Goal: Task Accomplishment & Management: Complete application form

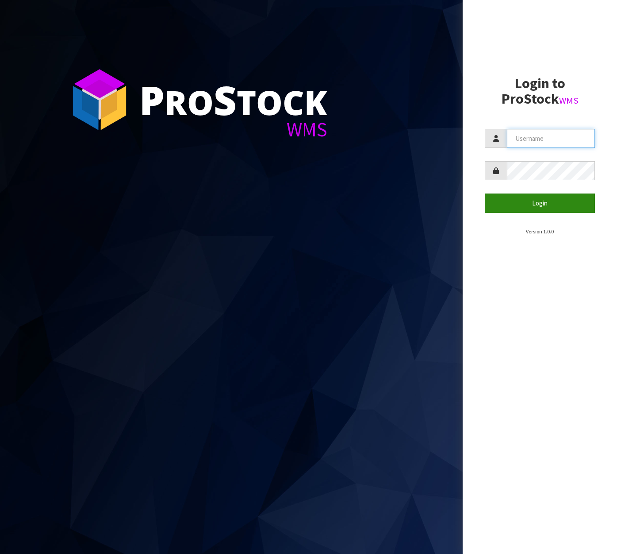
type input "[EMAIL_ADDRESS][DOMAIN_NAME]"
click at [562, 198] on button "Login" at bounding box center [540, 202] width 110 height 19
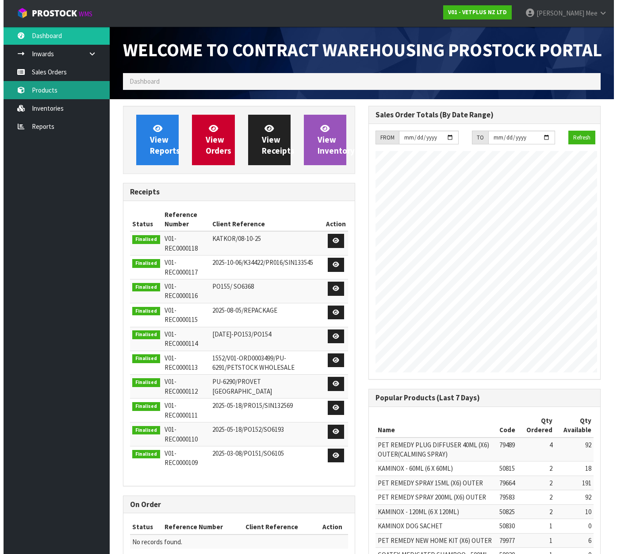
scroll to position [510, 246]
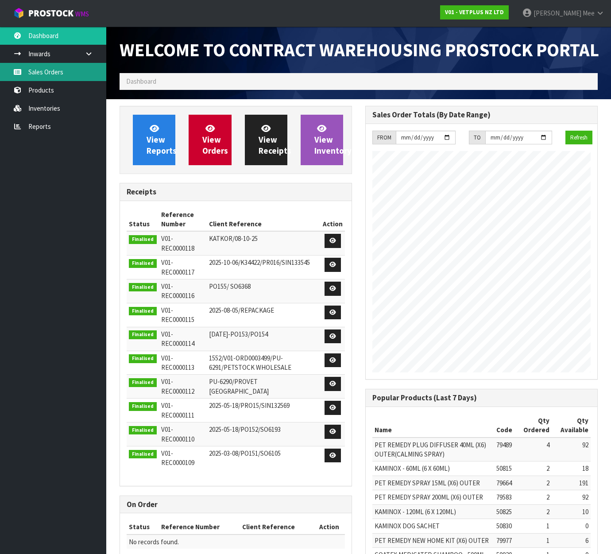
click at [53, 69] on link "Sales Orders" at bounding box center [53, 72] width 106 height 18
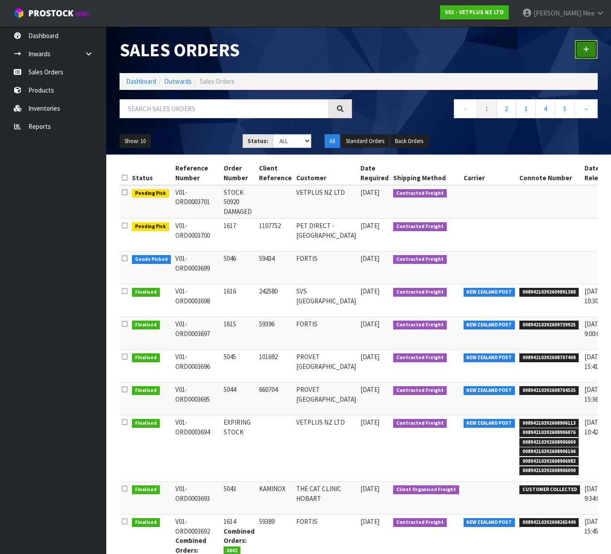
click at [596, 50] on link at bounding box center [585, 49] width 23 height 19
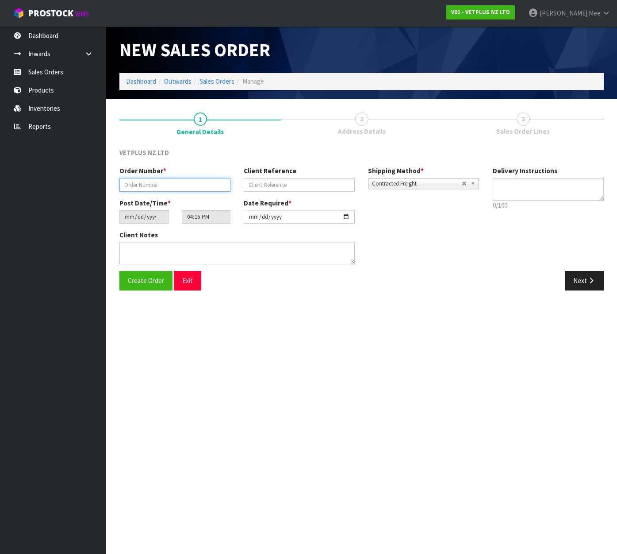
click at [180, 180] on input "text" at bounding box center [174, 185] width 111 height 14
type input "5047"
type input "660739"
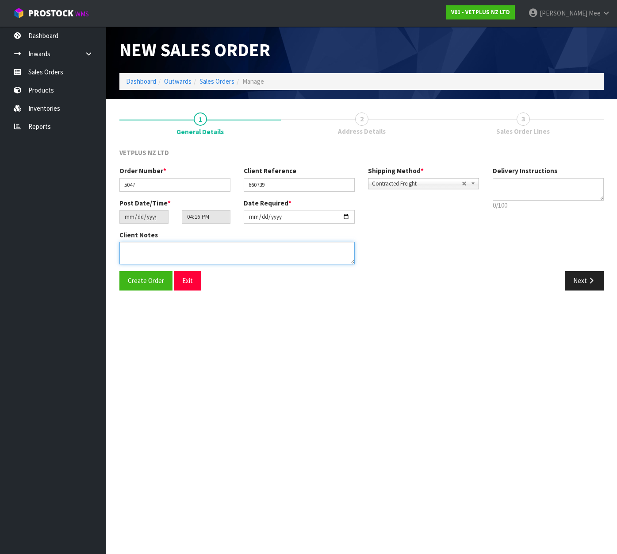
click at [223, 247] on textarea at bounding box center [236, 253] width 235 height 23
paste textarea "BACK ORDER:50107 AKTIVAIT MED & LGE BREED CAPS 60 X 850801 CANINE CYSTAID CAPS …"
click at [157, 249] on textarea at bounding box center [236, 253] width 235 height 23
click at [235, 257] on textarea at bounding box center [236, 253] width 235 height 23
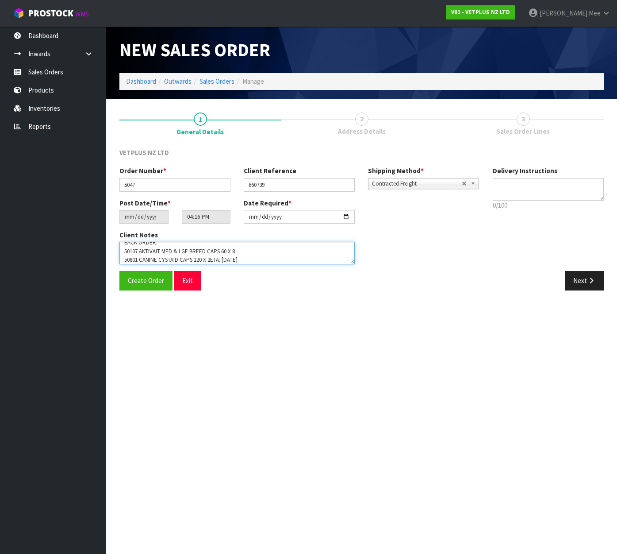
click at [211, 258] on textarea at bounding box center [236, 253] width 235 height 23
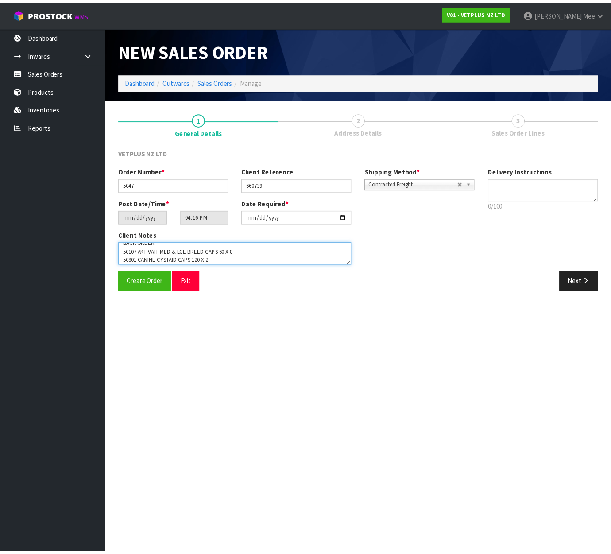
scroll to position [15, 0]
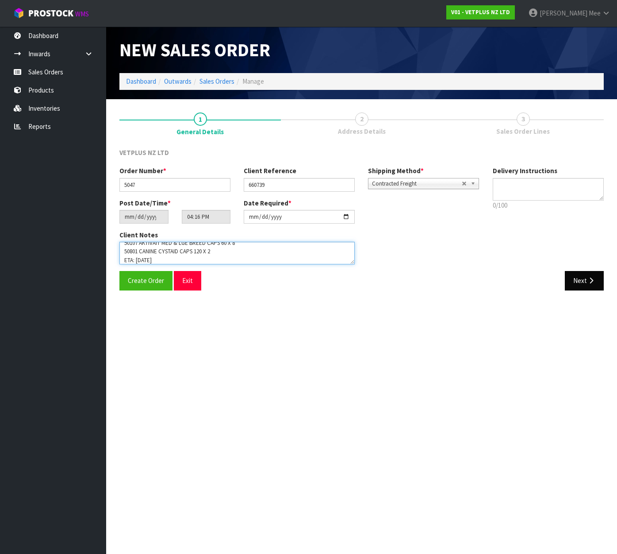
type textarea "BACK ORDER: 50107 AKTIVAIT MED & LGE BREED CAPS 60 X 8 50801 CANINE CYSTAID CAP…"
click at [584, 285] on button "Next" at bounding box center [584, 280] width 39 height 19
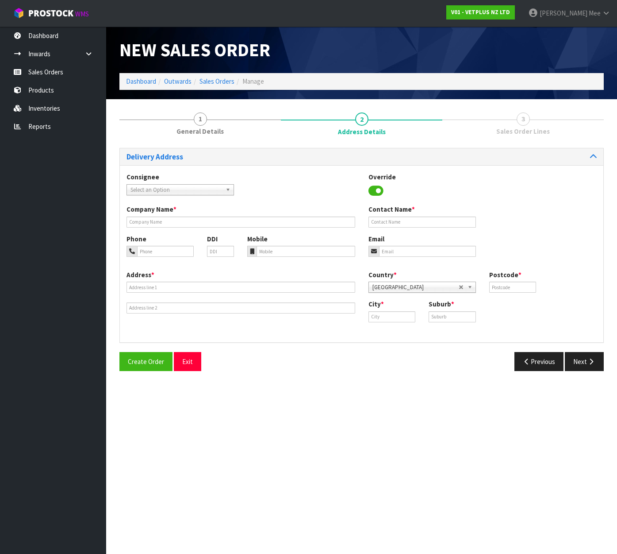
click at [172, 191] on span "Select an Option" at bounding box center [177, 190] width 92 height 11
type input "provet au"
click at [182, 216] on em "PROVET AU" at bounding box center [179, 215] width 28 height 8
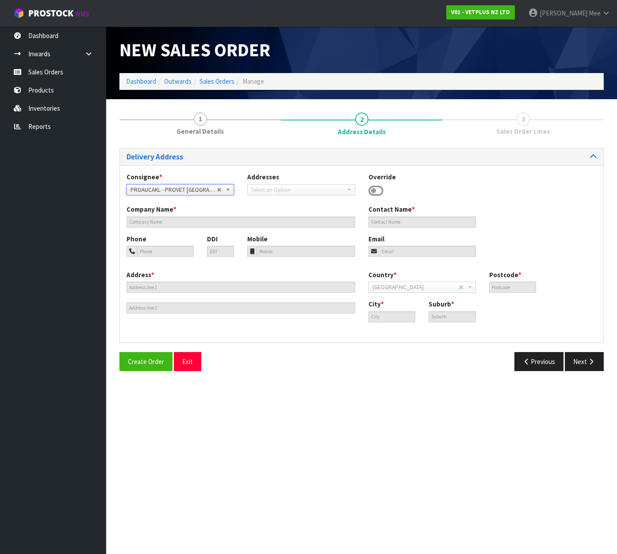
type input "PROVET [GEOGRAPHIC_DATA]"
type input "[STREET_ADDRESS]"
type input "2013"
type input "[GEOGRAPHIC_DATA]"
type input "EAST TAMAKI"
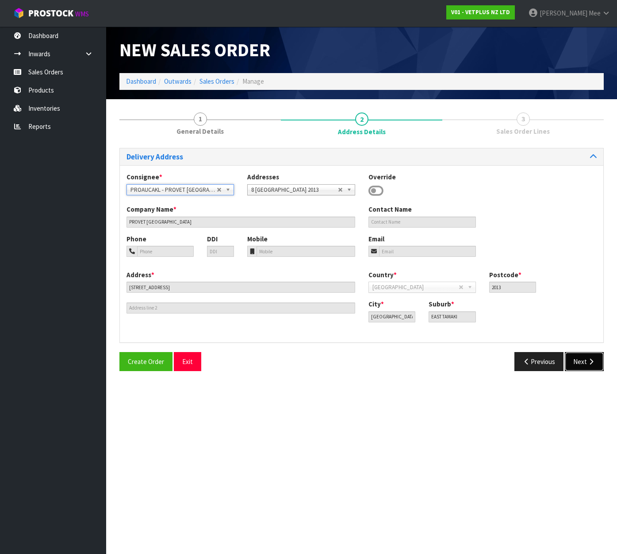
click at [573, 358] on button "Next" at bounding box center [584, 361] width 39 height 19
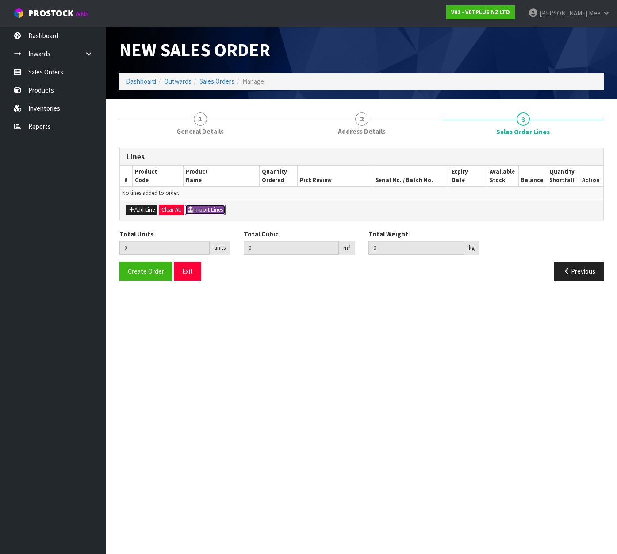
click at [190, 215] on button "Import Lines" at bounding box center [205, 209] width 41 height 11
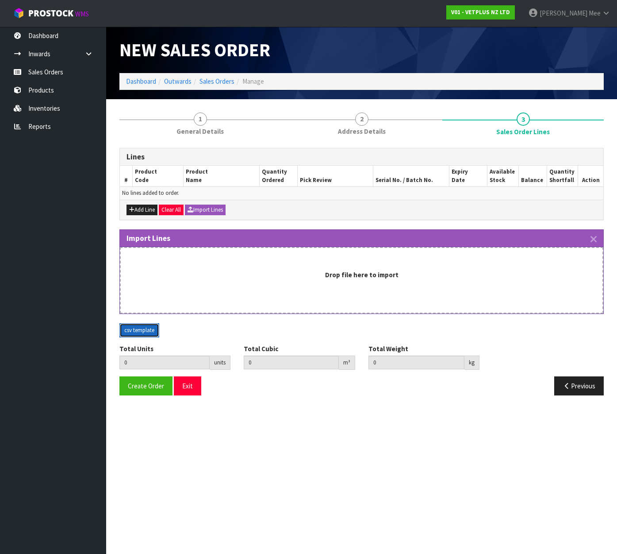
click at [150, 326] on button "csv template" at bounding box center [139, 330] width 40 height 14
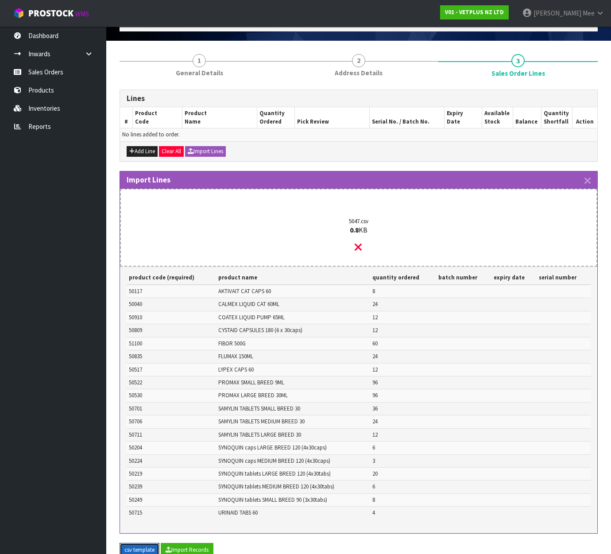
scroll to position [133, 0]
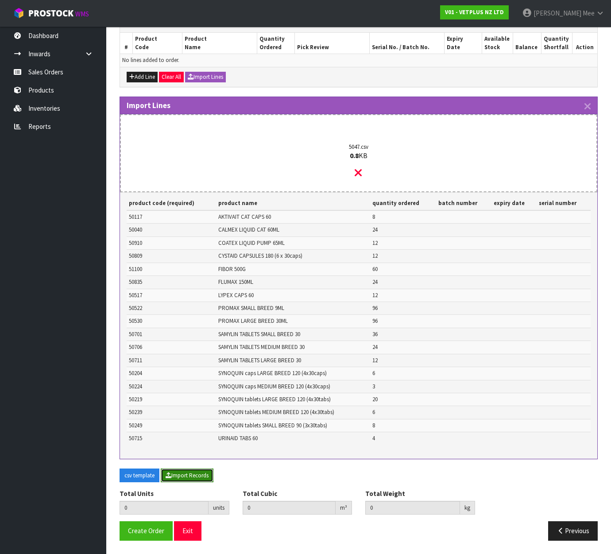
click at [179, 481] on button "Import Records" at bounding box center [187, 475] width 53 height 14
type input "463"
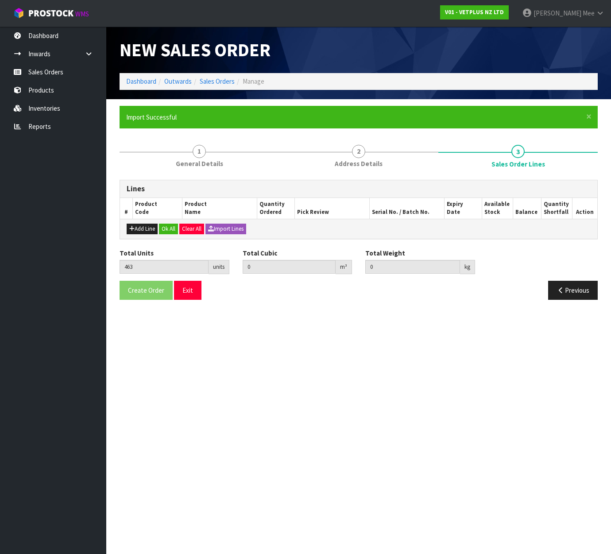
scroll to position [0, 0]
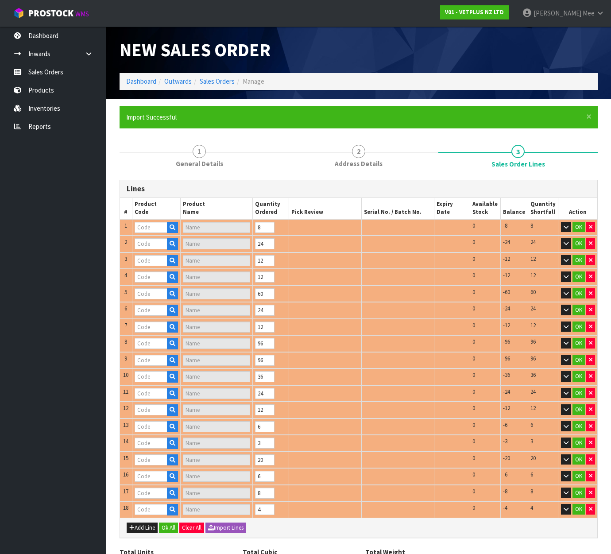
type input "50117"
type input "AKTIVAIT CAT - 60 CAPS"
type input "51100"
type input "FIBOR - 500G"
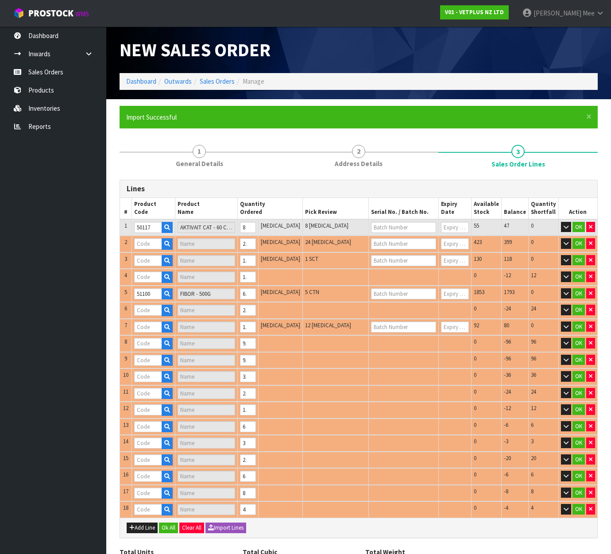
type input "50040"
type input "CALMEX CAT"
type input "50910"
type input "COATEX LIQUID PUMP 65ML"
type input "50517"
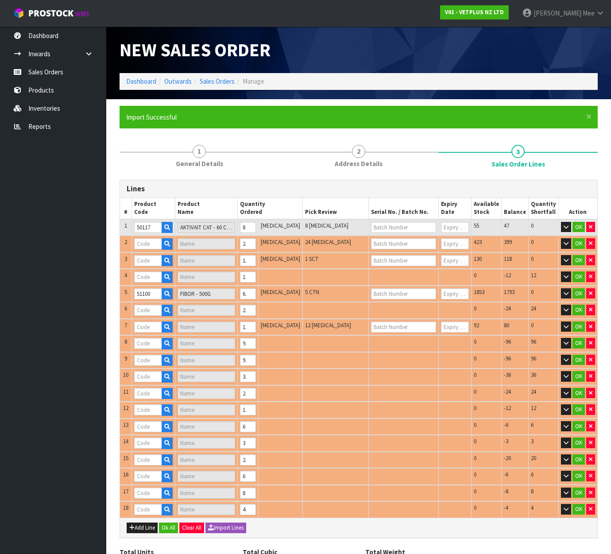
type input "LYPEX"
type input "50809"
type input "CYSTAID CAPS 180'S"
type input "50835"
type input "FLUMAX - 150ML"
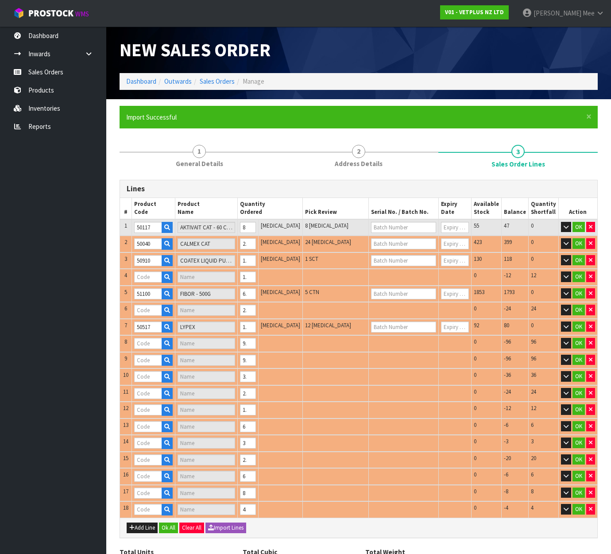
type input "50522"
type input "PROMAX - 9ML"
type input "50706"
type input "SAMYLIN MEDIUM BREED - 30 TABS"
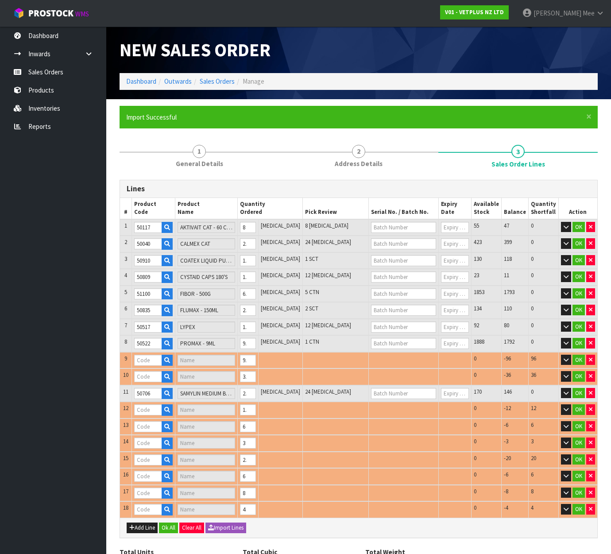
type input "50204"
type input "SYNOQUIN EFA LARGE BREED - 120 CAPS"
type input "50530"
type input "PROMAX - 30ML"
type input "50701"
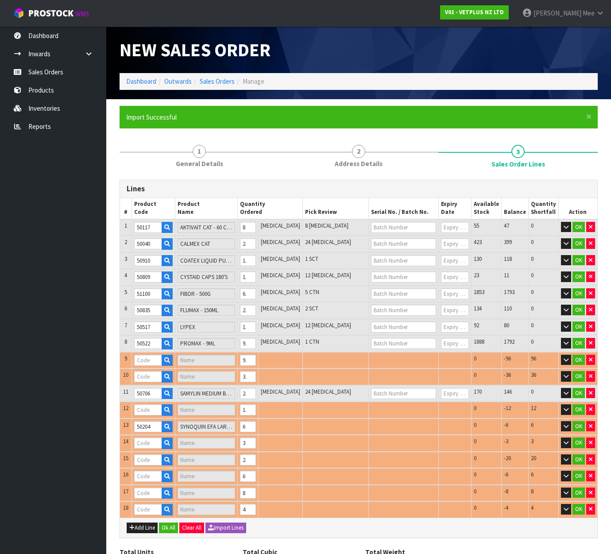
type input "SAMYLIN SMALL BREED - 30 X 1.0G TABS"
type input "50711"
type input "SAMYLIN LARGE BREED - 30 TABS"
type input "50224"
type input "SYNOQUIN EFA MEDIUM BREED - 120 CAPS"
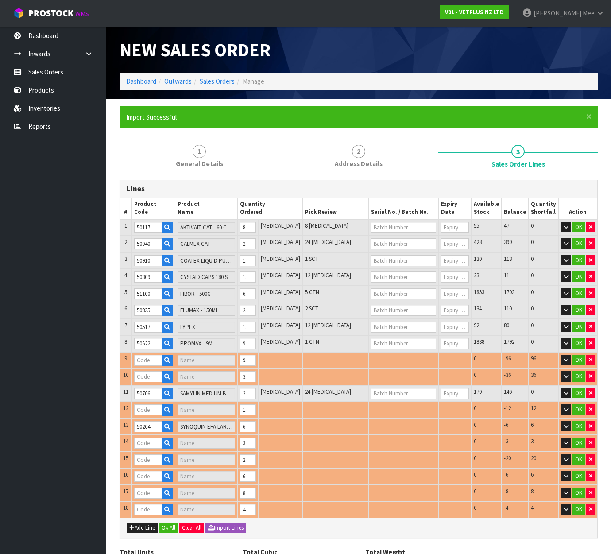
type input "50239"
type input "SYNOQUIN EFA MEDIUM BREED - 120 TABS"
type input "50249"
type input "SYNOQUIN EFA SMALL BREED - 90 TABS"
type input "50715"
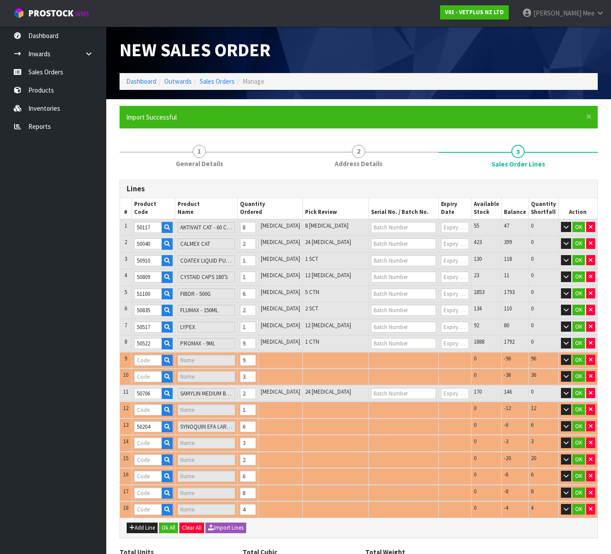
type input "URINAID - 60 TABS"
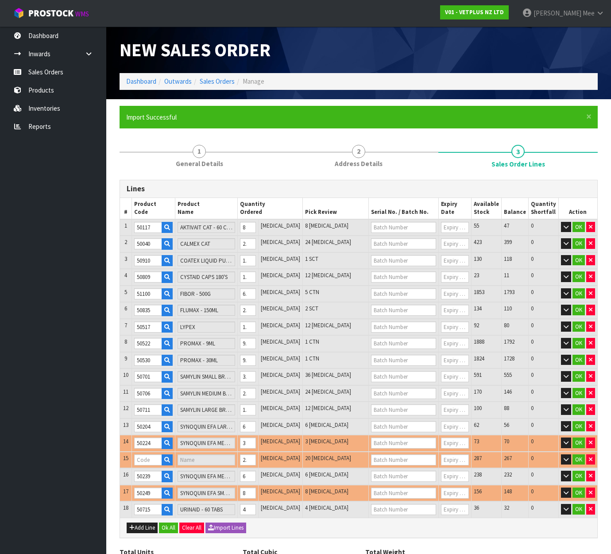
type input "0.377508"
type input "80.97"
type input "50219"
type input "SYNOQUIN EFA LARGE BREED - 120 TABS"
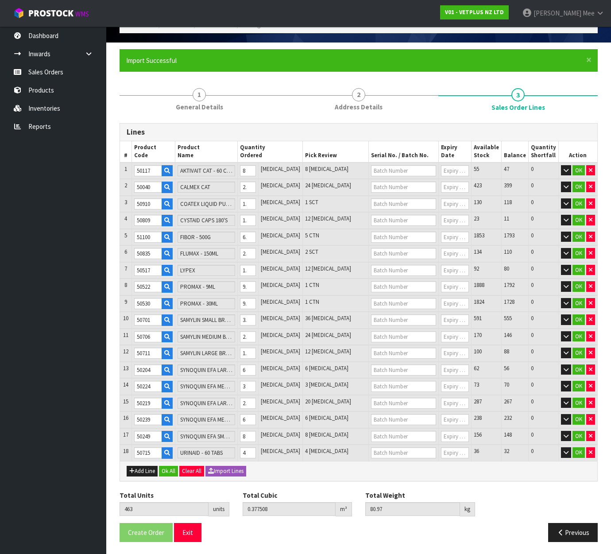
scroll to position [58, 0]
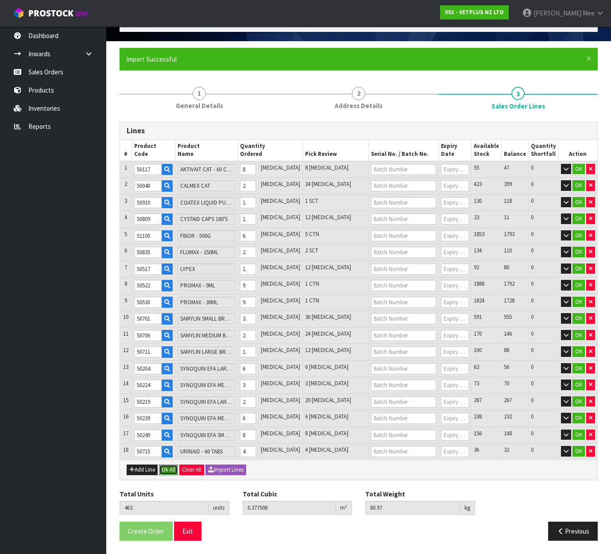
click at [167, 469] on button "Ok All" at bounding box center [168, 469] width 19 height 11
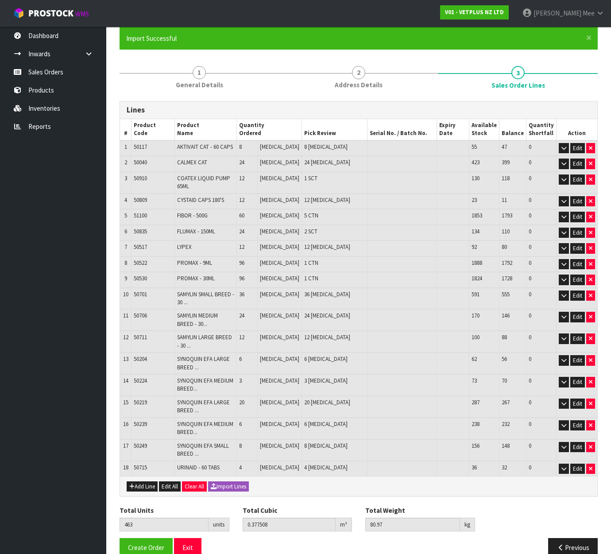
scroll to position [89, 0]
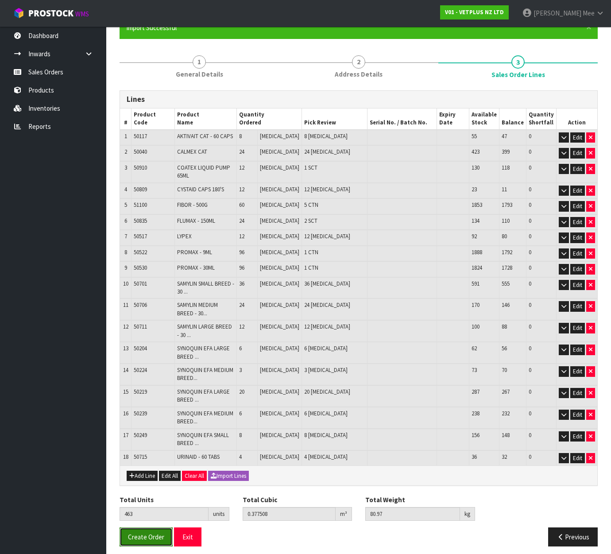
click at [143, 527] on button "Create Order" at bounding box center [145, 536] width 53 height 19
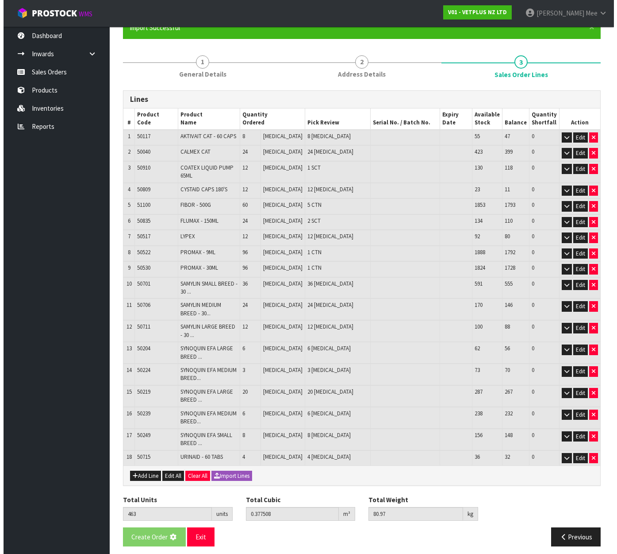
scroll to position [0, 0]
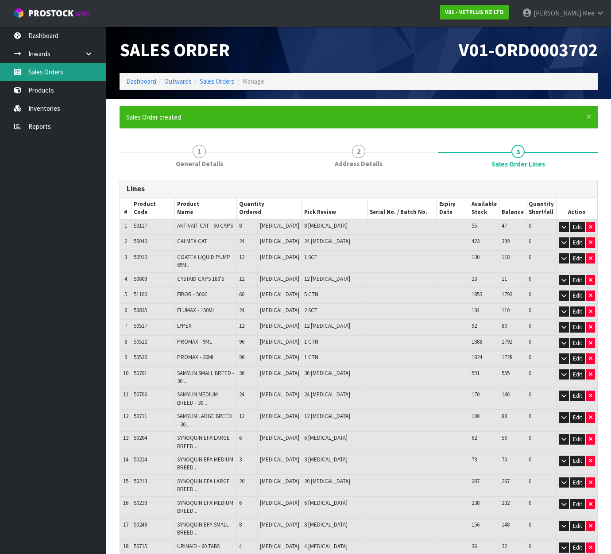
click at [67, 72] on link "Sales Orders" at bounding box center [53, 72] width 106 height 18
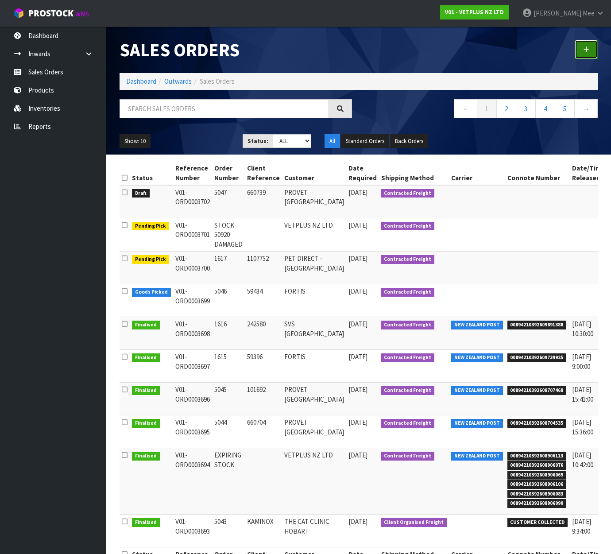
click at [589, 44] on link at bounding box center [585, 49] width 23 height 19
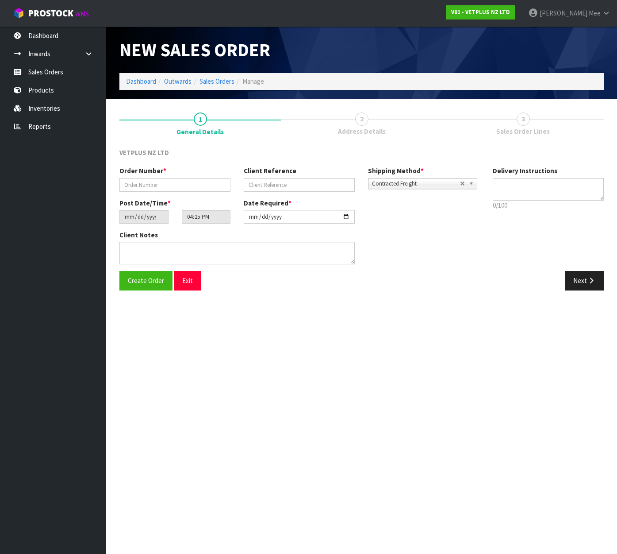
click at [158, 192] on div "Order Number * Client Reference Shipping Method * Pickup Contracted Freight Con…" at bounding box center [299, 182] width 373 height 32
click at [221, 179] on input "text" at bounding box center [174, 185] width 111 height 14
type input "5048"
type input "101725"
click at [151, 248] on textarea at bounding box center [236, 253] width 235 height 23
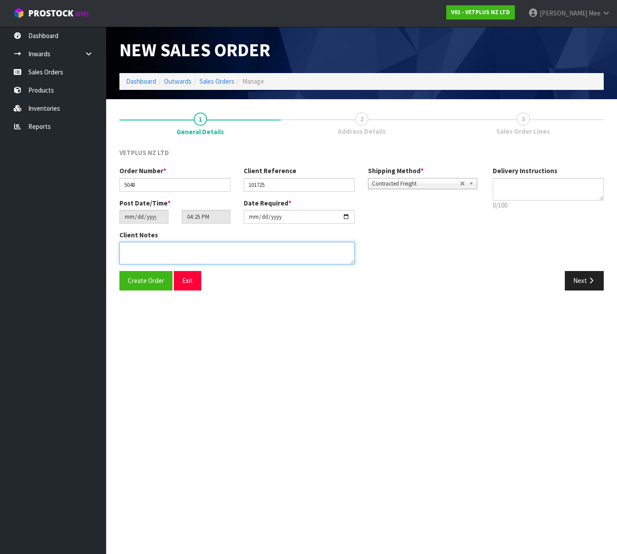
paste textarea "BACK ORDERS:50107 AKTIVAIT MED & LGE BREED CAPS 60 X 850907 COATEX CAPS 240 (4X…"
click at [161, 247] on textarea at bounding box center [236, 253] width 235 height 23
click at [235, 255] on textarea at bounding box center [236, 253] width 235 height 23
click at [217, 259] on textarea at bounding box center [236, 253] width 235 height 23
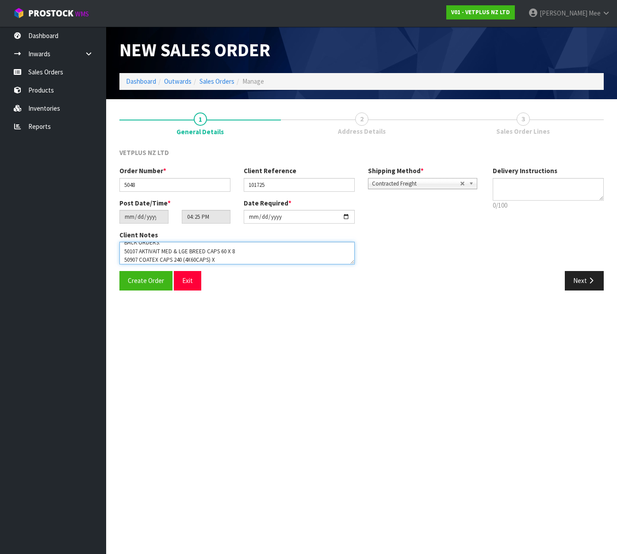
scroll to position [15, 0]
click at [220, 249] on textarea at bounding box center [236, 253] width 235 height 23
click at [238, 260] on textarea at bounding box center [236, 253] width 235 height 23
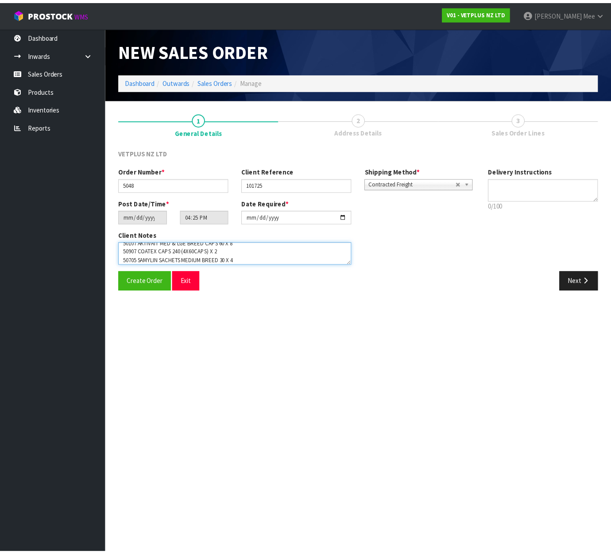
scroll to position [23, 0]
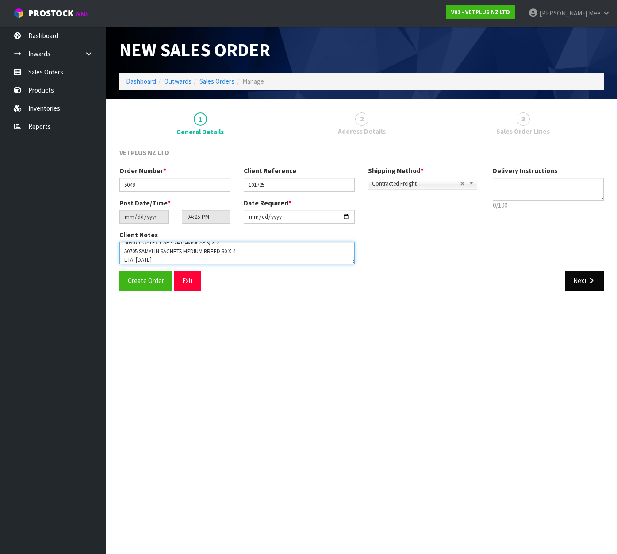
type textarea "BACK ORDERS: 50107 AKTIVAIT MED & LGE BREED CAPS 60 X 8 50907 COATEX CAPS 240 (…"
click at [587, 279] on button "Next" at bounding box center [584, 280] width 39 height 19
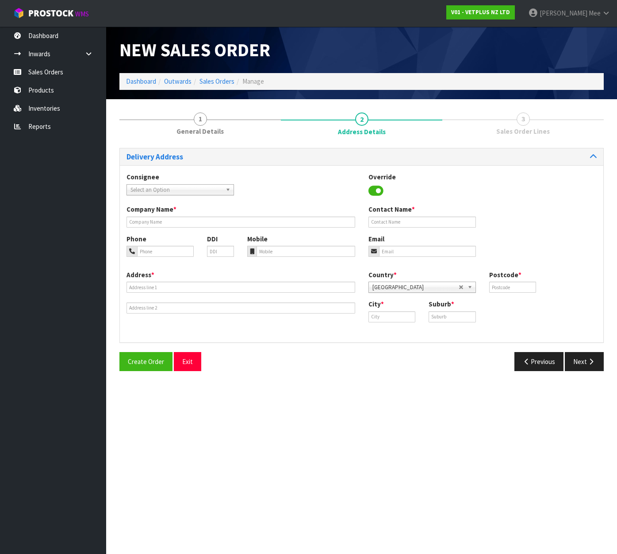
drag, startPoint x: 144, startPoint y: 193, endPoint x: 177, endPoint y: 191, distance: 33.2
click at [144, 192] on span "Select an Option" at bounding box center [177, 190] width 92 height 11
type input "provet c"
click at [198, 214] on li "PROCHRCHC - PROVET C HRISTCHURCH" at bounding box center [180, 214] width 103 height 11
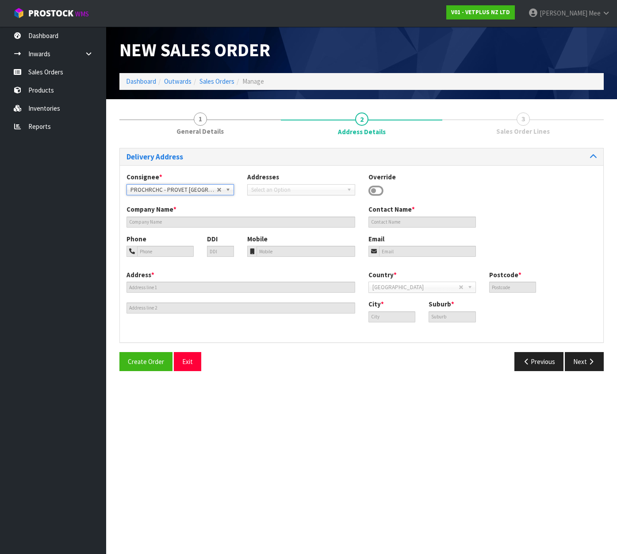
type input "PROVET [GEOGRAPHIC_DATA]"
type input "[STREET_ADDRESS][PERSON_NAME]"
type input "8042"
type input "[GEOGRAPHIC_DATA]"
type input "WIGRAM"
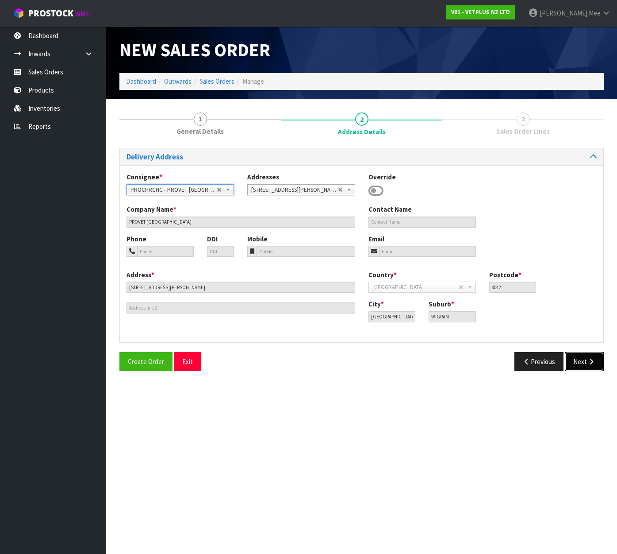
click at [581, 362] on button "Next" at bounding box center [584, 361] width 39 height 19
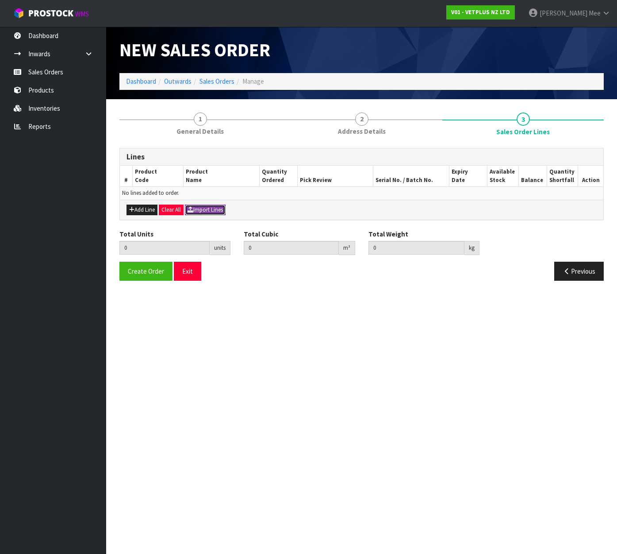
click at [206, 212] on button "Import Lines" at bounding box center [205, 209] width 41 height 11
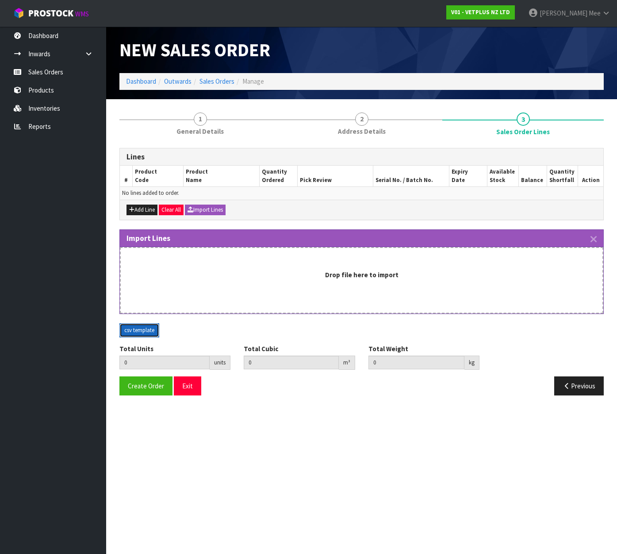
click at [132, 326] on button "csv template" at bounding box center [139, 330] width 40 height 14
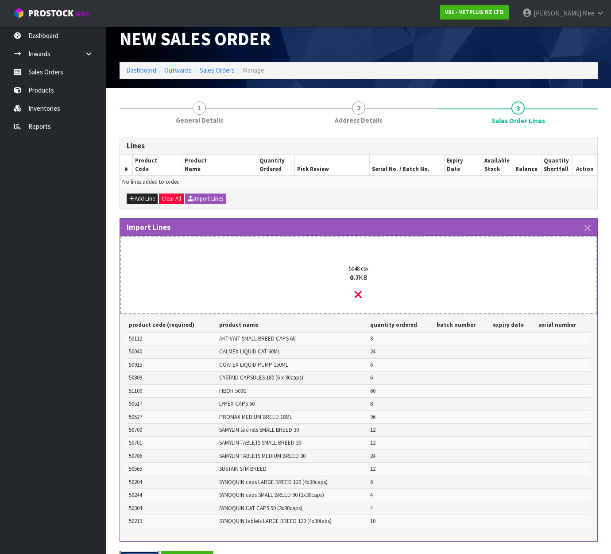
scroll to position [93, 0]
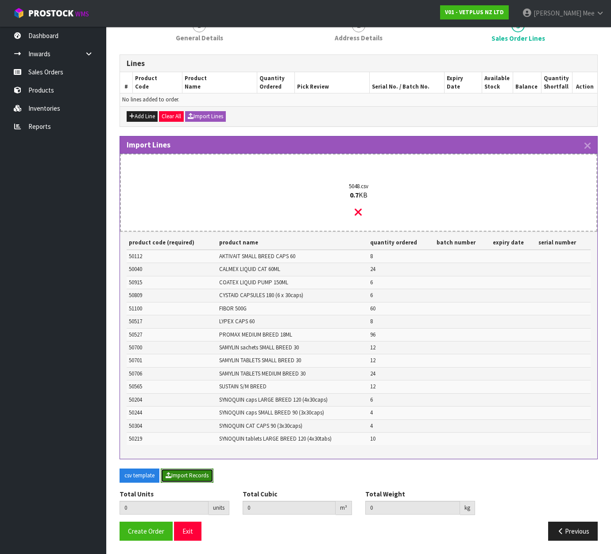
click at [181, 474] on button "Import Records" at bounding box center [187, 475] width 53 height 14
type input "292"
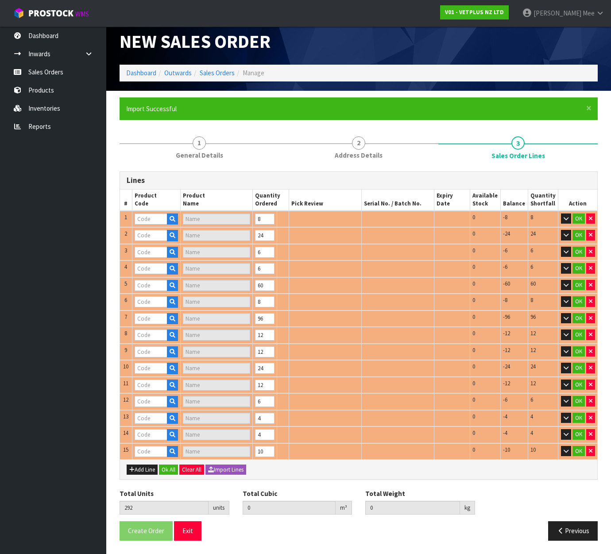
scroll to position [8, 0]
type input "50040"
type input "CALMEX CAT"
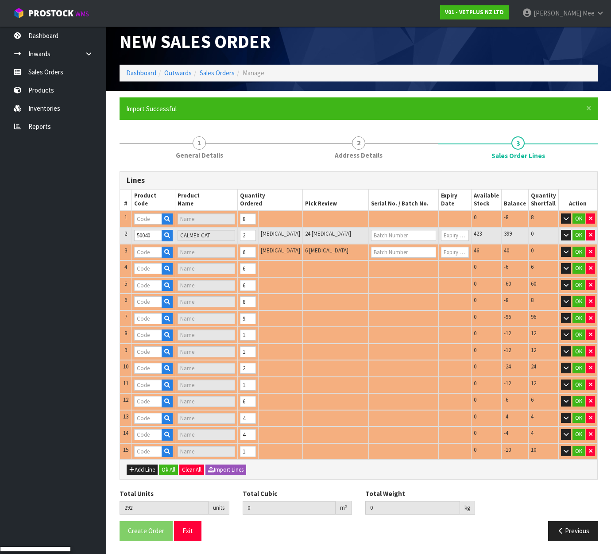
type input "50915"
type input "COATEX LIQUID PUMP - 150ML"
type input "50809"
type input "CYSTAID CAPS 180'S"
type input "51100"
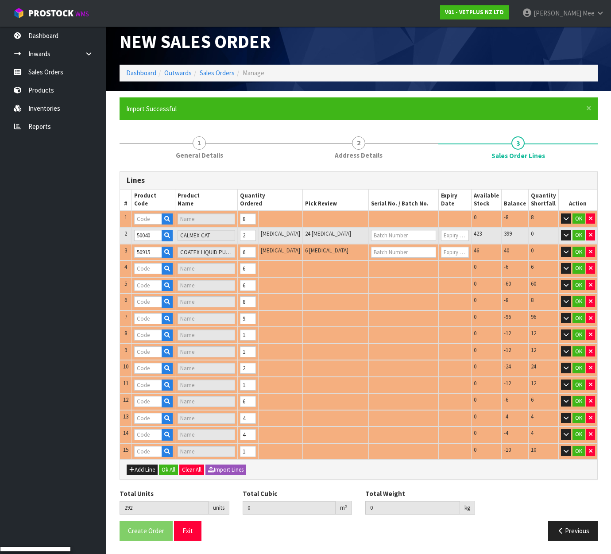
type input "FIBOR - 500G"
type input "50527"
type input "PROMAX - 18ML"
type input "50112"
type input "AKTIVAIT SMALL BREED CAPSULES 60"
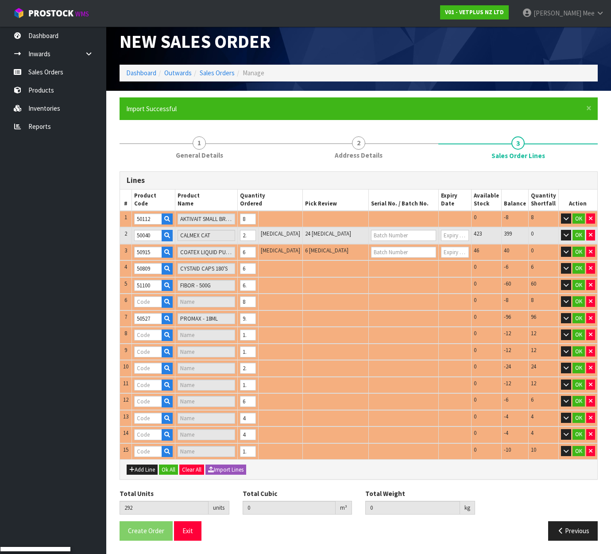
type input "50517"
type input "LYPEX"
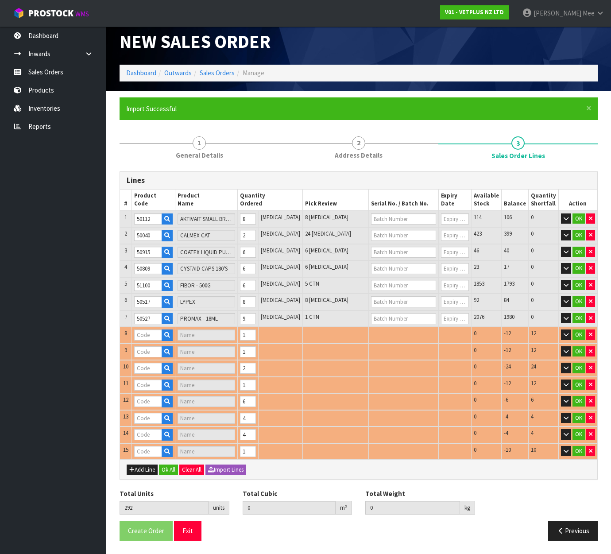
type input "50700"
type input "SAMYLIN SMALL BREED - 30 X 1.0G"
type input "50701"
type input "SAMYLIN SMALL BREED - 30 X 1.0G TABS"
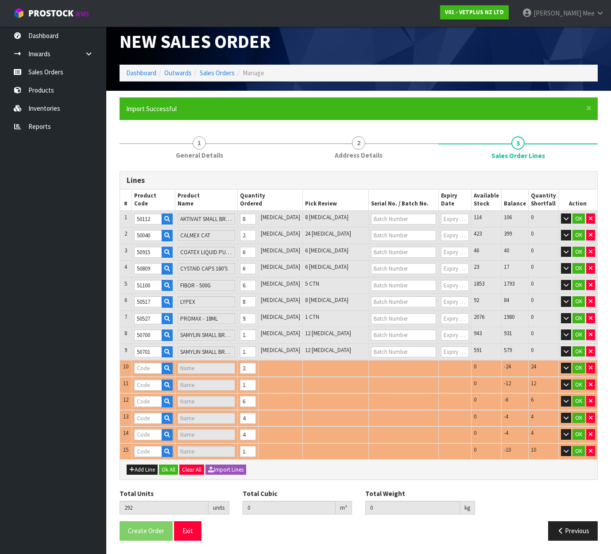
type input "50706"
type input "SAMYLIN MEDIUM BREED - 30 TABS"
type input "50565"
type input "SUSTAIN S/M BREED"
type input "50204"
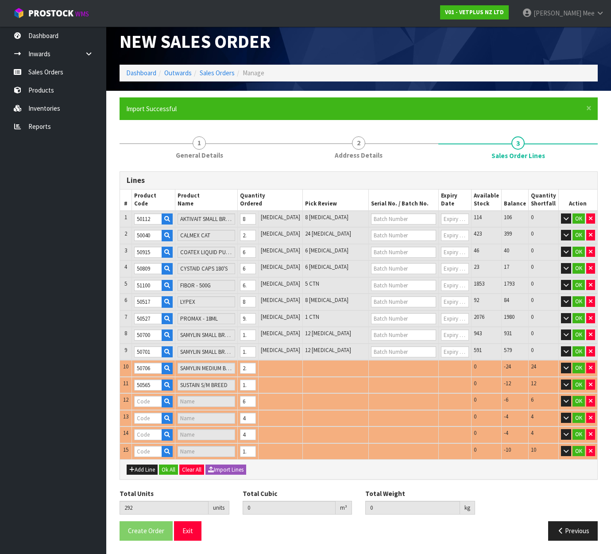
type input "SYNOQUIN EFA LARGE BREED - 120 CAPS"
type input "50244"
type input "SYNOQUIN EFA SMALL BREED - 90 CAPS"
type input "50304"
type input "SYNOQUIN EFA CAT - (3X30) 90 CAPS"
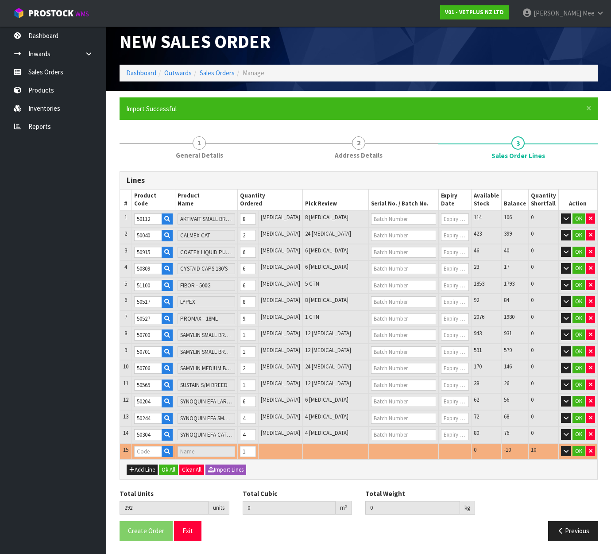
type input "0.269103"
type input "64.2"
type input "50219"
type input "SYNOQUIN EFA LARGE BREED - 120 TABS"
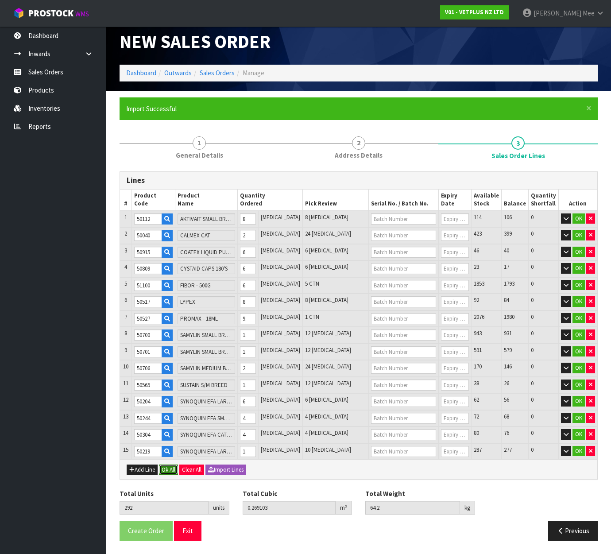
click at [177, 469] on button "Ok All" at bounding box center [168, 469] width 19 height 11
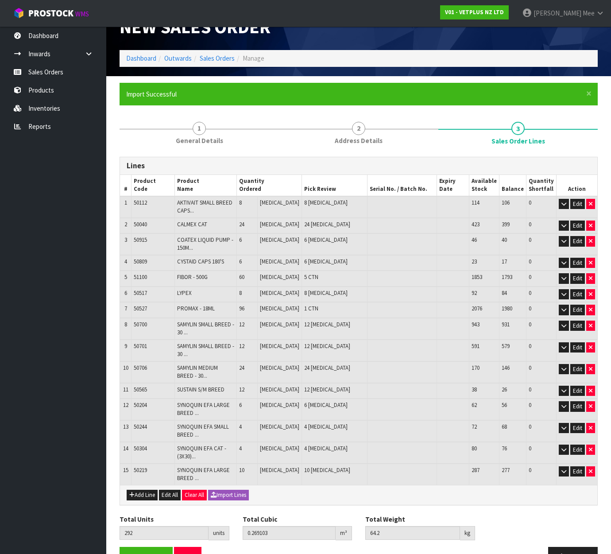
scroll to position [48, 0]
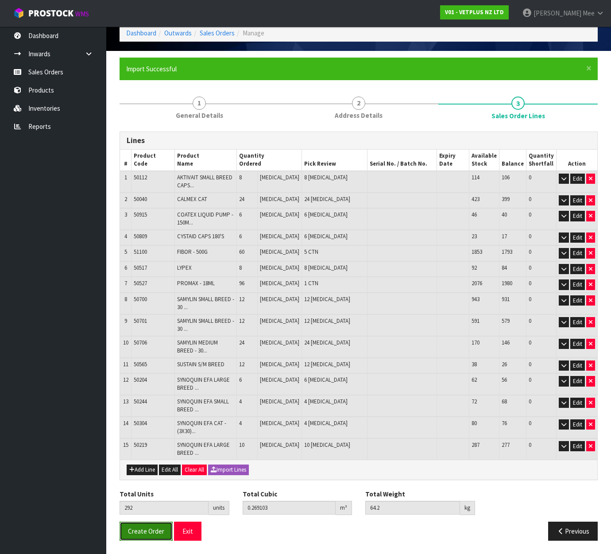
click at [142, 524] on button "Create Order" at bounding box center [145, 530] width 53 height 19
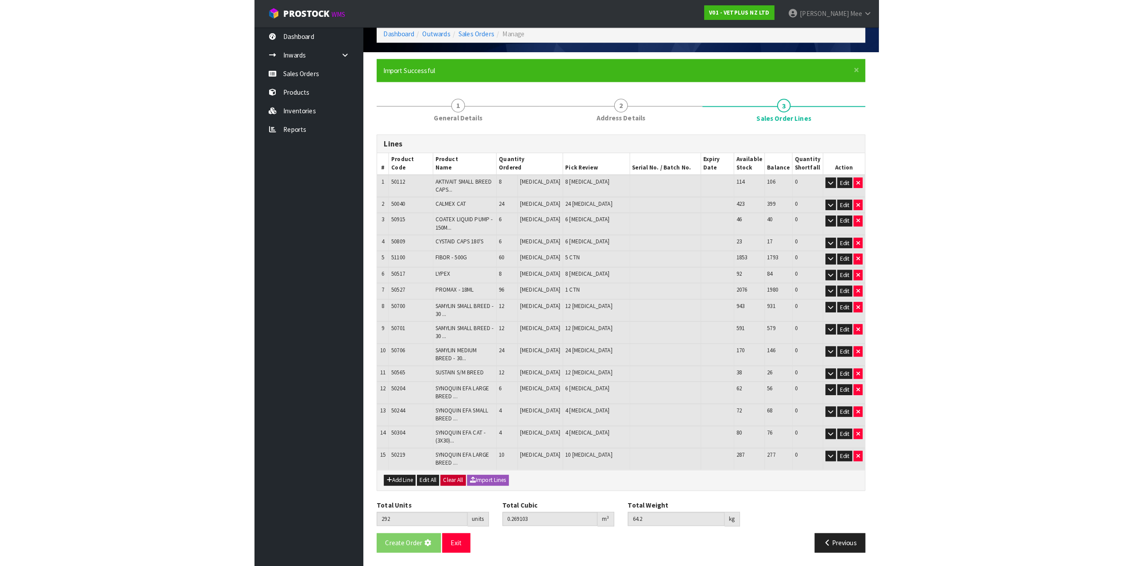
scroll to position [0, 0]
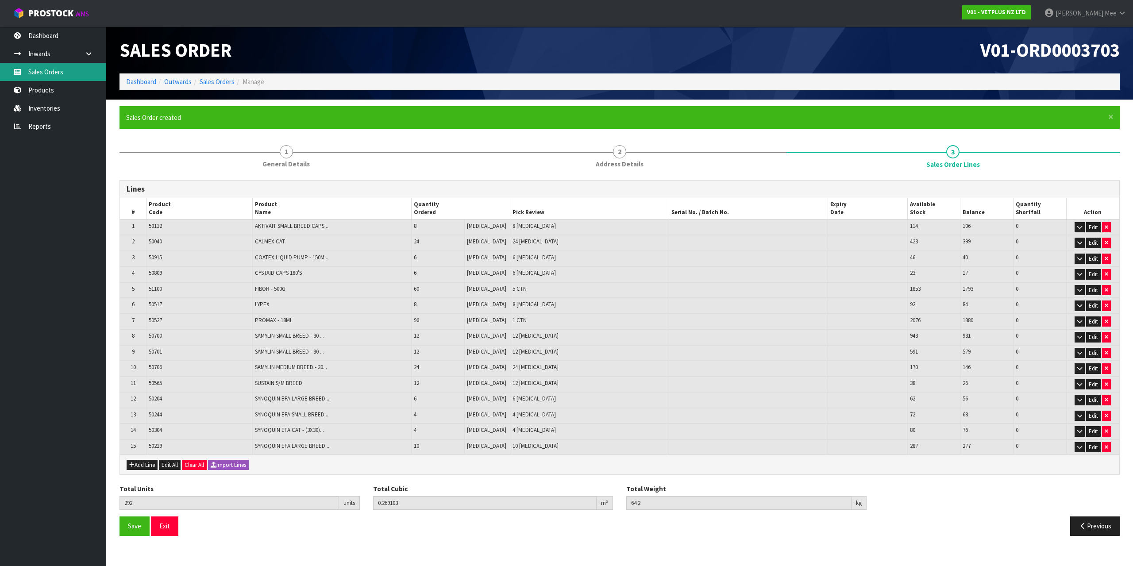
click at [28, 71] on link "Sales Orders" at bounding box center [53, 72] width 106 height 18
